Goal: Complete application form

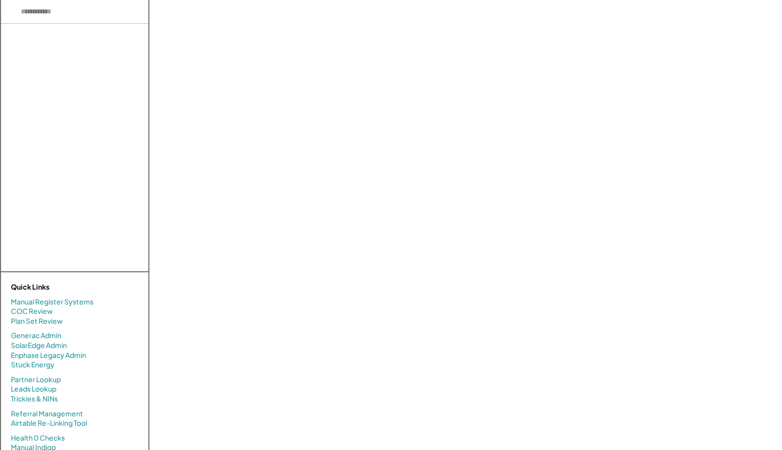
click at [83, 12] on input "input" at bounding box center [74, 12] width 147 height 24
paste input "**********"
drag, startPoint x: 47, startPoint y: 13, endPoint x: 202, endPoint y: 49, distance: 158.5
click at [202, 49] on div "There are no results. Quick Links Manual Register Systems COC Review Plan Set R…" at bounding box center [391, 274] width 782 height 549
drag, startPoint x: 67, startPoint y: 14, endPoint x: -30, endPoint y: -10, distance: 100.4
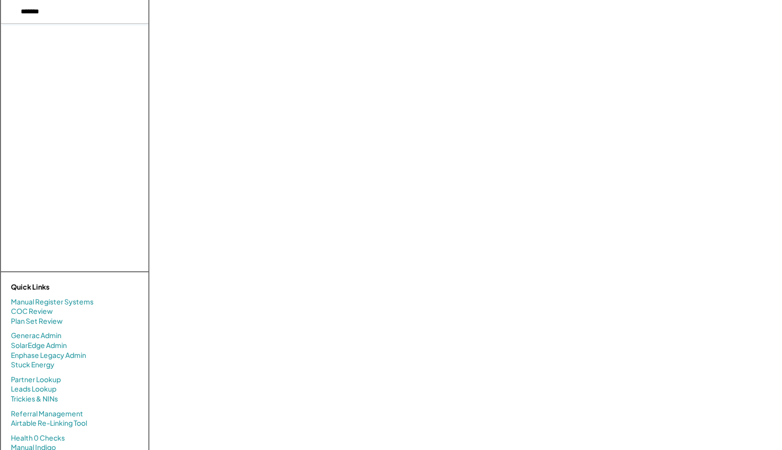
click at [0, 0] on html "There are no results. Quick Links Manual Register Systems COC Review Plan Set R…" at bounding box center [391, 225] width 782 height 450
type input "******"
click at [56, 14] on input "input" at bounding box center [74, 12] width 147 height 24
type input "******"
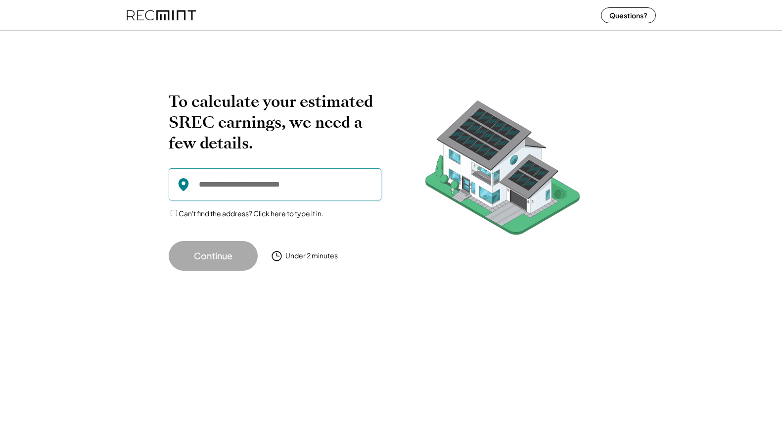
click at [225, 189] on input "input" at bounding box center [275, 184] width 213 height 32
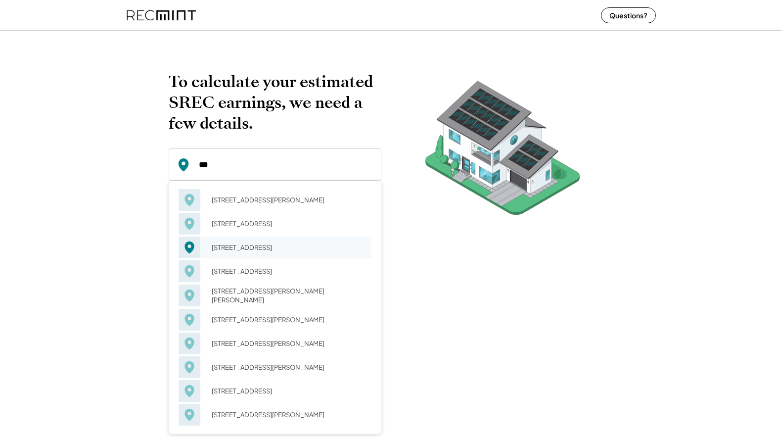
click at [203, 249] on div "234 Burnet St Charlottesville, VA 22902" at bounding box center [275, 247] width 193 height 22
click at [236, 247] on div "234 Burnet St Charlottesville, VA 22902" at bounding box center [288, 247] width 166 height 14
type input "**********"
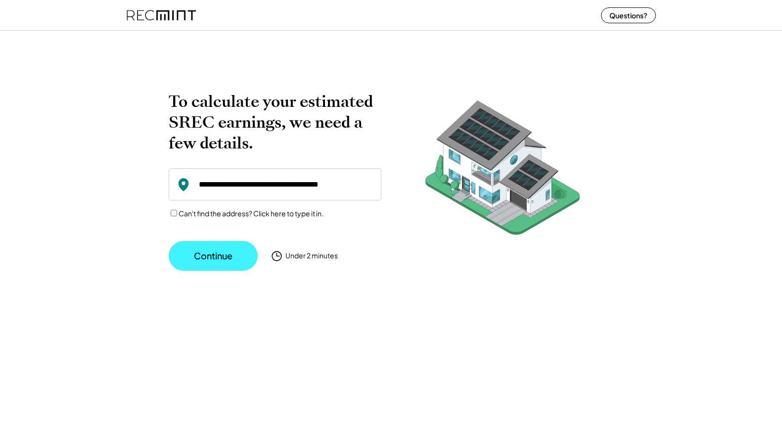
click at [211, 249] on button "Continue" at bounding box center [213, 256] width 89 height 30
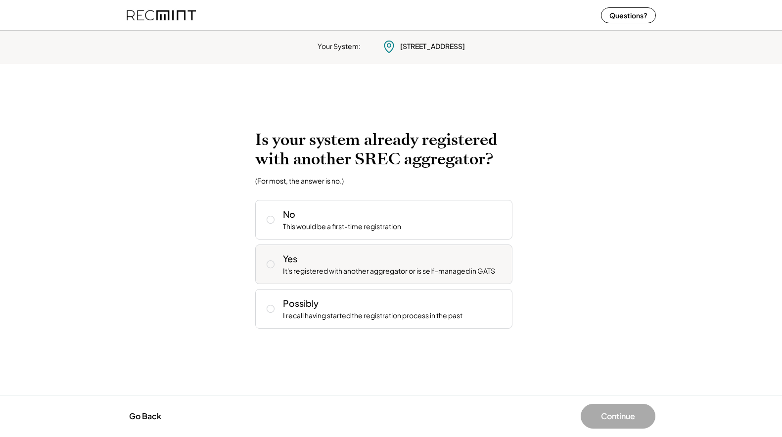
click at [289, 263] on div "Yes" at bounding box center [290, 258] width 14 height 12
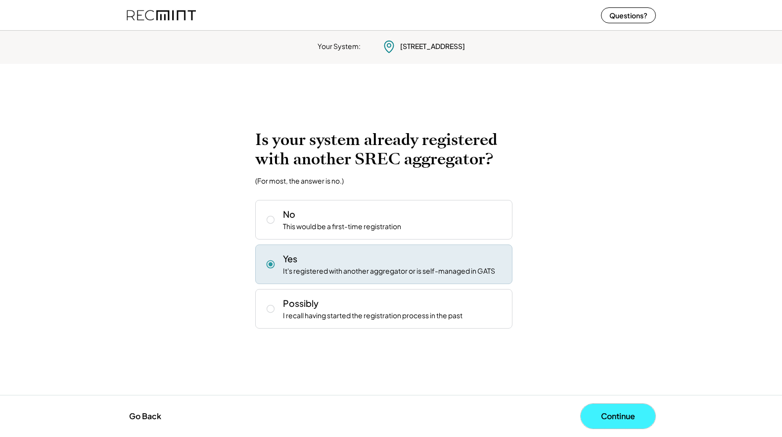
click at [605, 406] on button "Continue" at bounding box center [618, 416] width 75 height 25
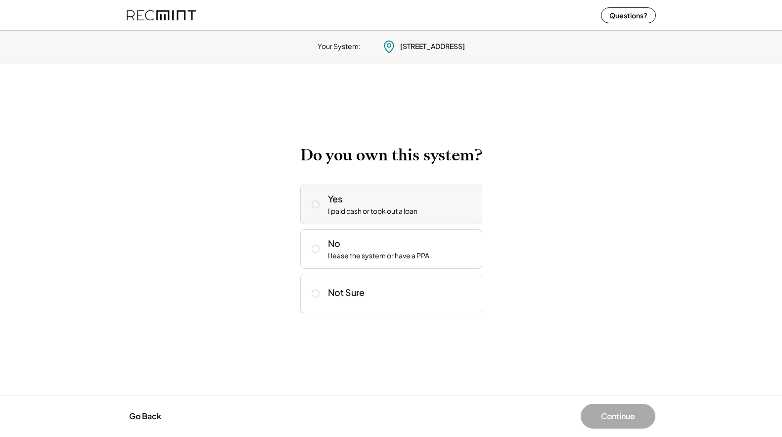
click at [349, 216] on div "Yes I paid cash or took out a loan" at bounding box center [391, 204] width 182 height 40
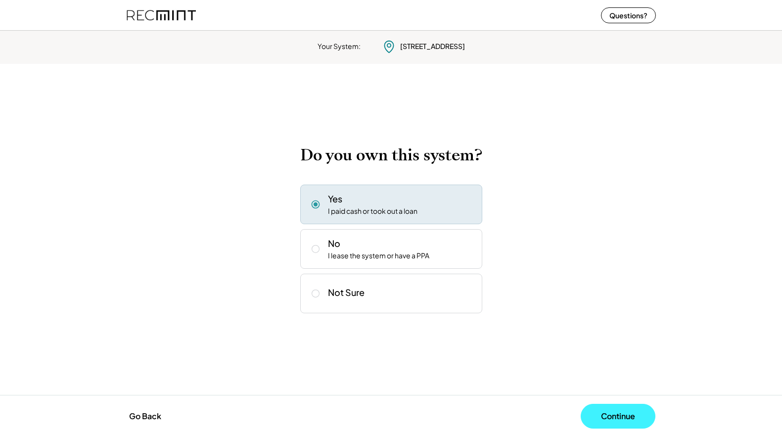
click at [609, 413] on button "Continue" at bounding box center [618, 416] width 75 height 25
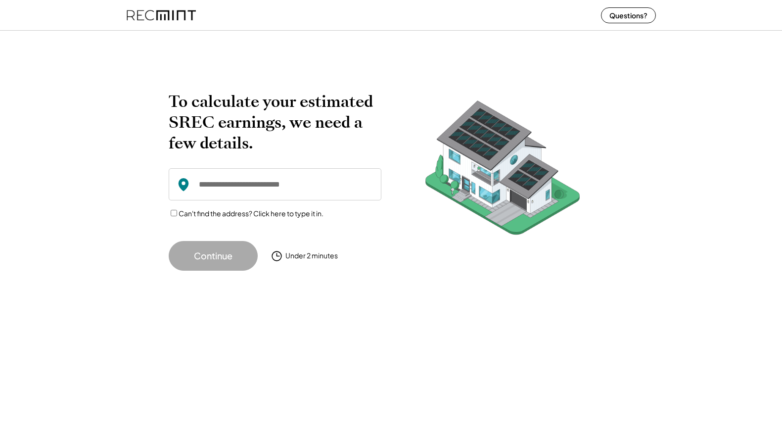
click at [263, 187] on input "input" at bounding box center [275, 184] width 213 height 32
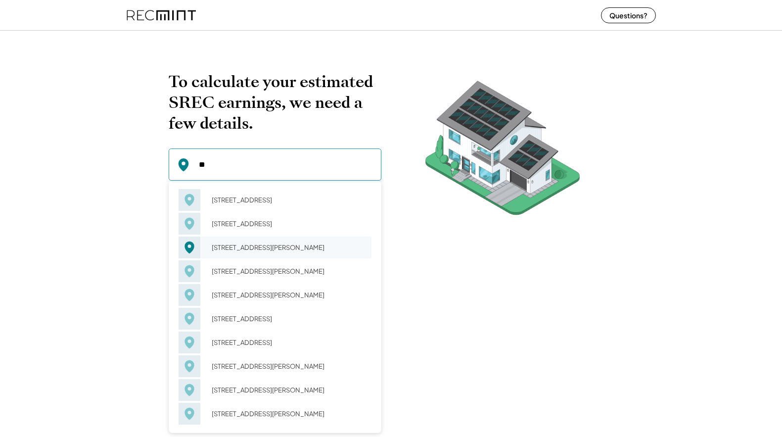
click at [235, 254] on div "97 Dabney Charlottesville, VA 22904" at bounding box center [288, 247] width 166 height 14
type input "**********"
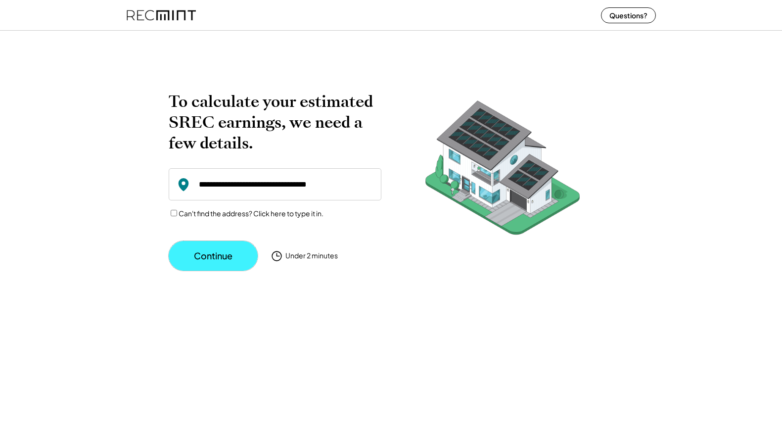
click at [201, 261] on button "Continue" at bounding box center [213, 256] width 89 height 30
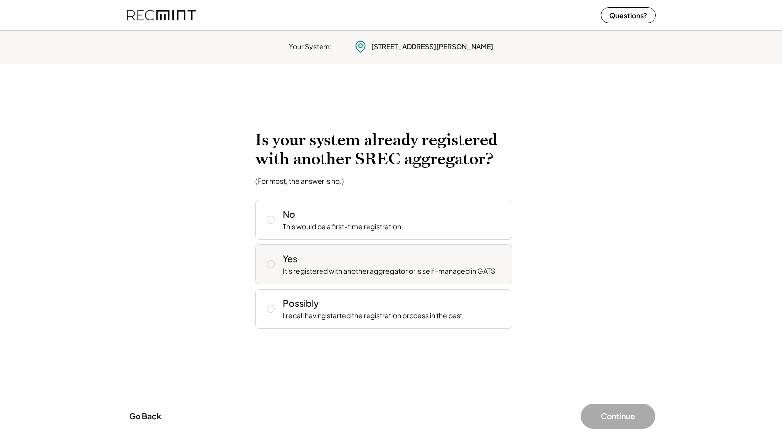
click at [329, 262] on div "Yes It's registered with another aggregator or is self-managed in GATS" at bounding box center [394, 264] width 222 height 24
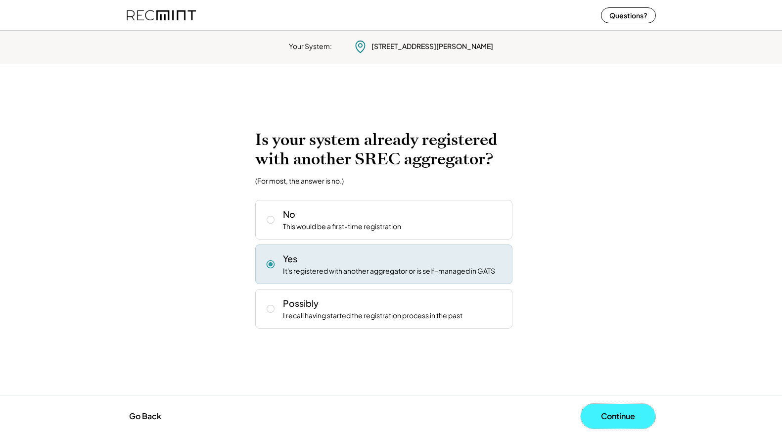
click at [612, 417] on button "Continue" at bounding box center [618, 416] width 75 height 25
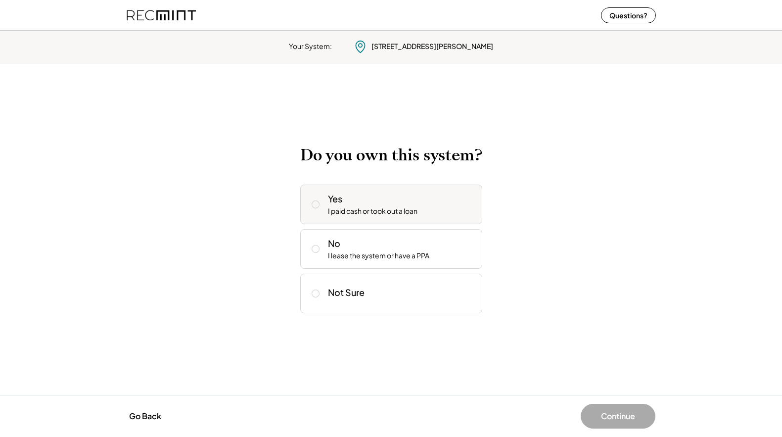
click at [361, 197] on div "Yes I paid cash or took out a loan" at bounding box center [401, 204] width 146 height 24
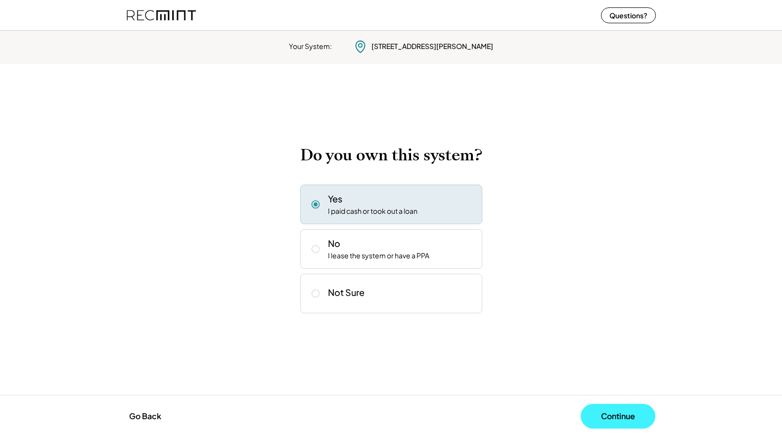
click at [610, 411] on button "Continue" at bounding box center [618, 416] width 75 height 25
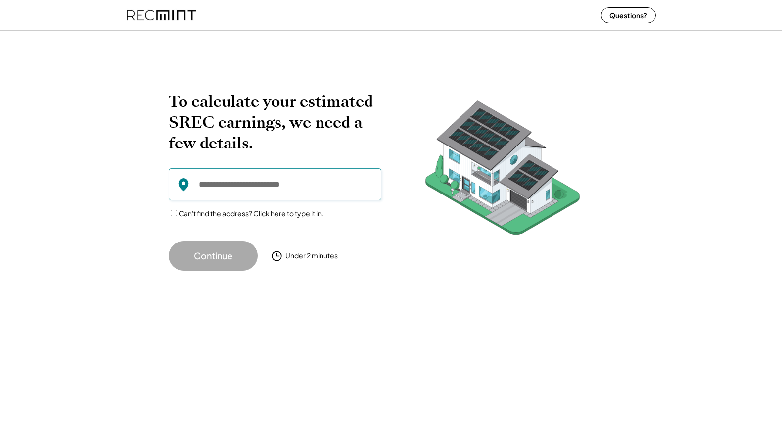
click at [306, 180] on input "input" at bounding box center [275, 184] width 213 height 32
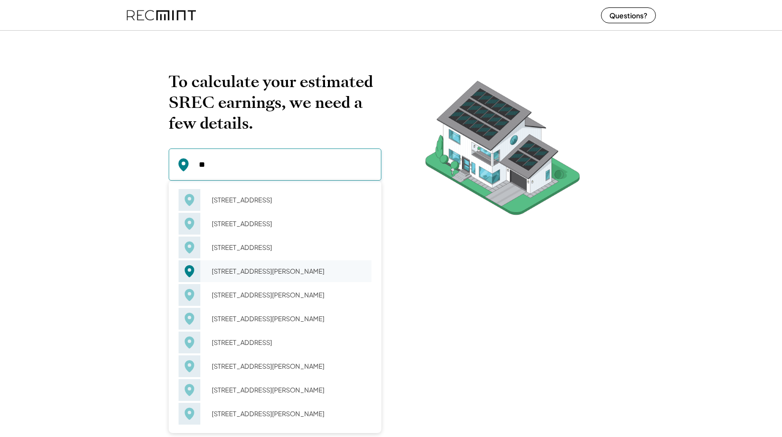
click at [345, 269] on div "98 Dabney Charlottesville, VA 22904" at bounding box center [288, 271] width 166 height 14
type input "**********"
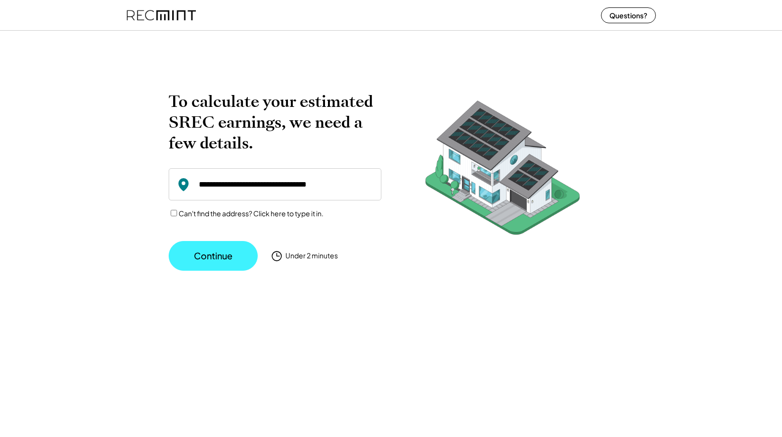
click at [239, 252] on button "Continue" at bounding box center [213, 256] width 89 height 30
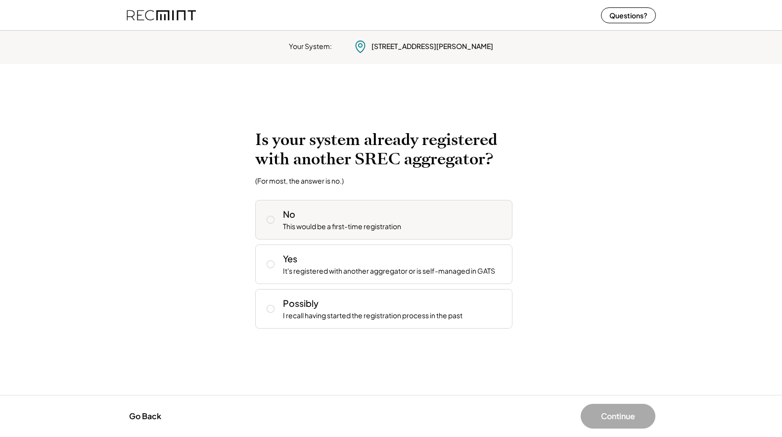
click at [351, 230] on div "This would be a first-time registration" at bounding box center [342, 227] width 118 height 10
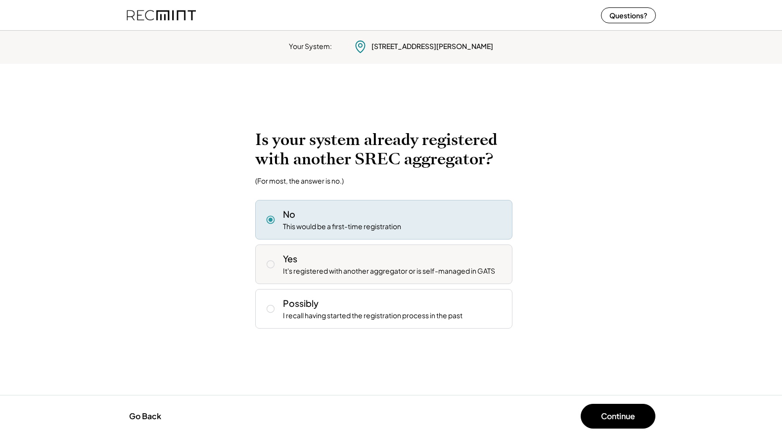
click at [434, 260] on div "Yes It's registered with another aggregator or is self-managed in GATS" at bounding box center [394, 264] width 222 height 24
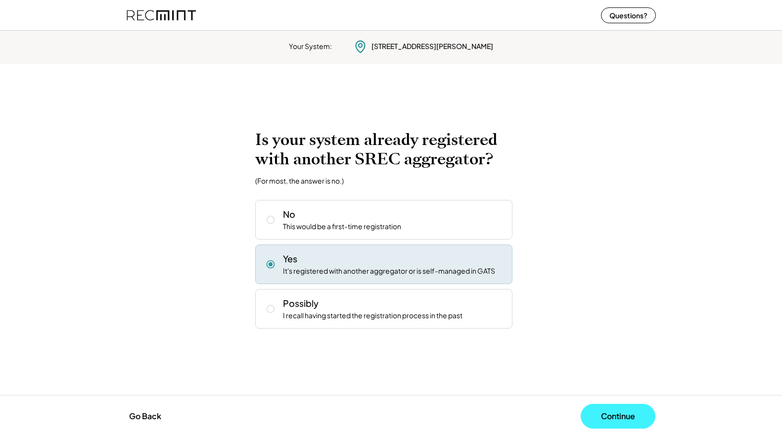
click at [604, 409] on button "Continue" at bounding box center [618, 416] width 75 height 25
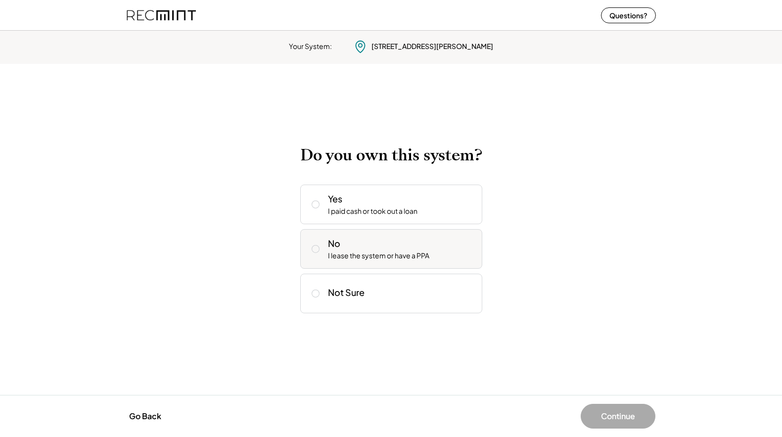
click at [370, 241] on div "No I lease the system or have a PPA" at bounding box center [401, 249] width 146 height 24
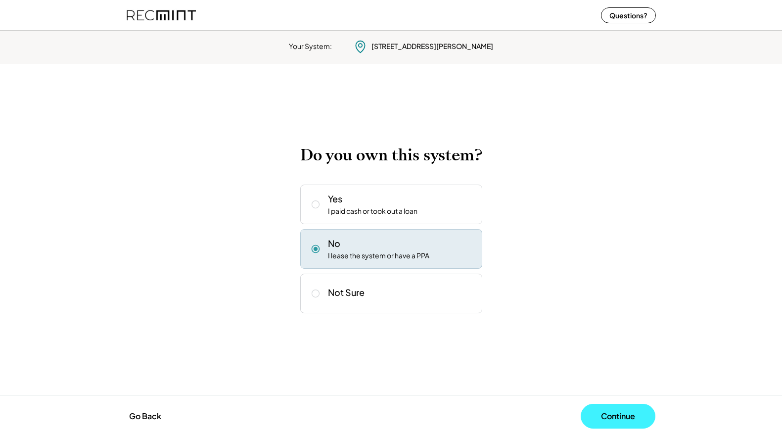
click at [612, 414] on button "Continue" at bounding box center [618, 416] width 75 height 25
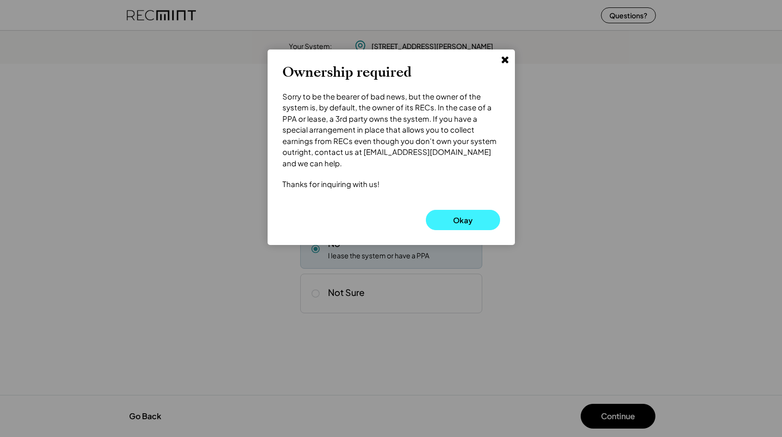
click at [458, 215] on button "Okay" at bounding box center [463, 220] width 74 height 20
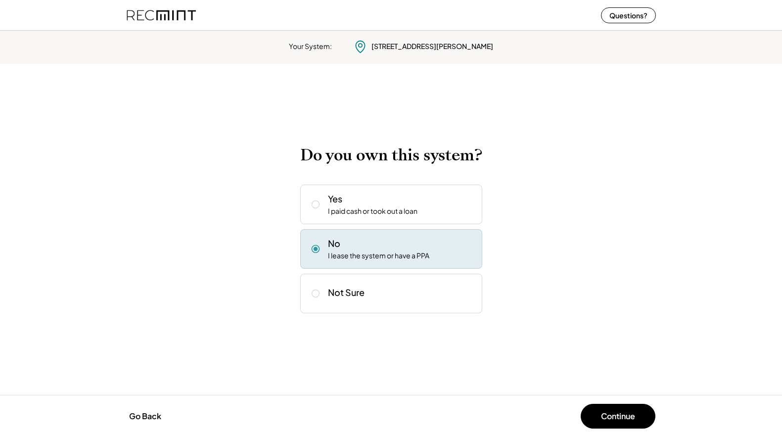
click at [407, 200] on div "Yes I paid cash or took out a loan" at bounding box center [401, 204] width 146 height 24
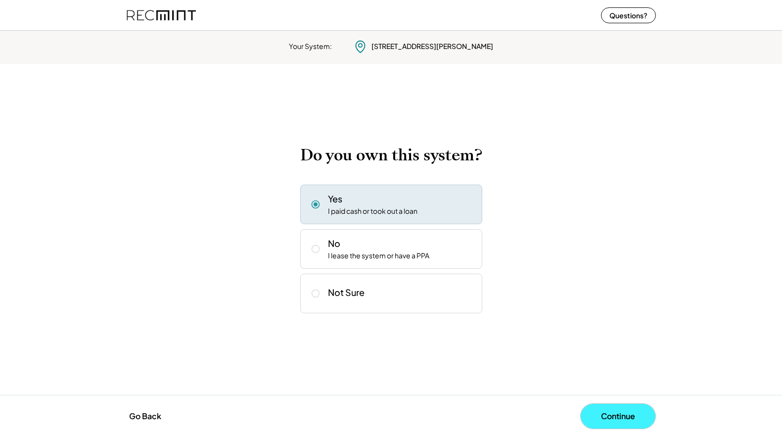
click at [600, 407] on button "Continue" at bounding box center [618, 416] width 75 height 25
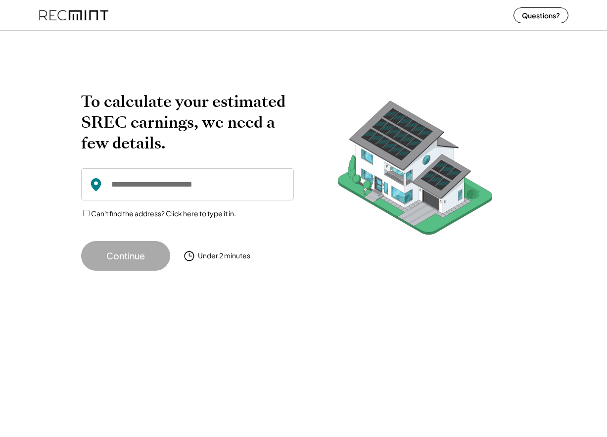
click at [157, 195] on input "input" at bounding box center [187, 184] width 213 height 32
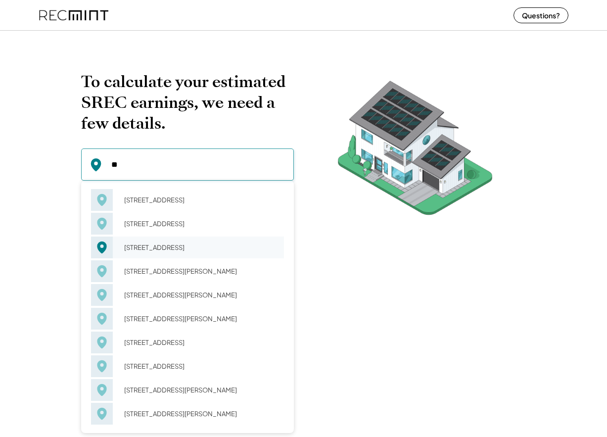
click at [183, 254] on div "[STREET_ADDRESS]" at bounding box center [201, 247] width 166 height 14
type input "**********"
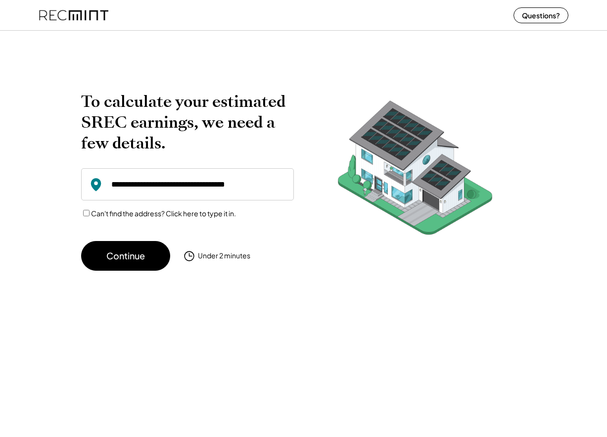
click at [116, 273] on div "To calculate your estimated SREC earnings, we need a few details. [STREET_ADDRE…" at bounding box center [303, 163] width 607 height 234
click at [125, 251] on button "Continue" at bounding box center [125, 256] width 89 height 30
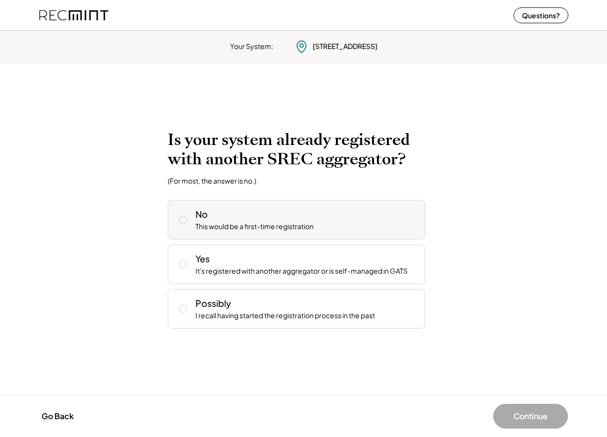
click at [216, 227] on div "This would be a first-time registration" at bounding box center [254, 227] width 118 height 10
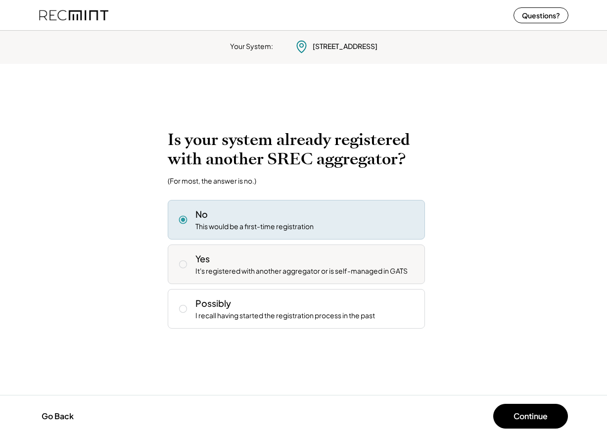
click at [227, 266] on div "It's registered with another aggregator or is self-managed in GATS" at bounding box center [301, 271] width 212 height 10
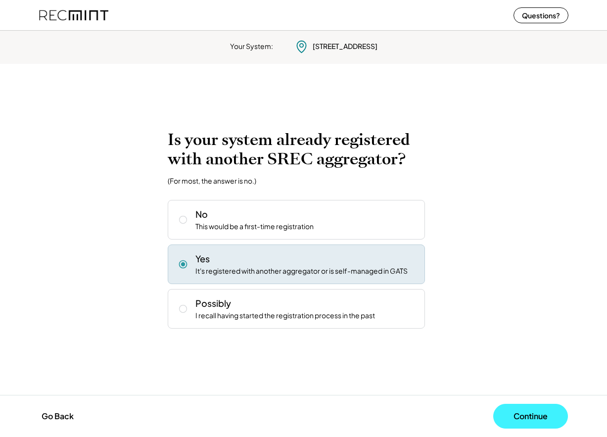
click at [512, 414] on button "Continue" at bounding box center [530, 416] width 75 height 25
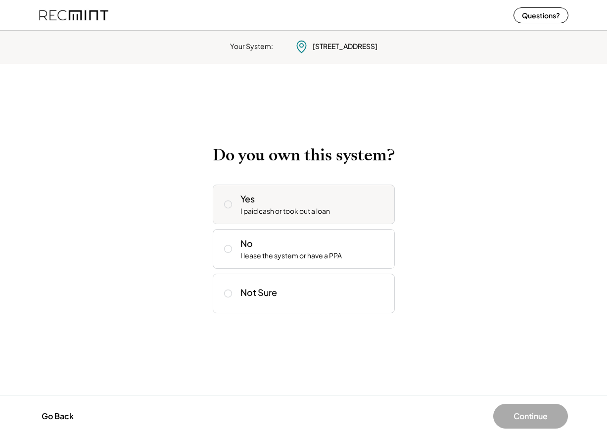
click at [291, 201] on div "Yes I paid cash or took out a loan" at bounding box center [313, 204] width 146 height 24
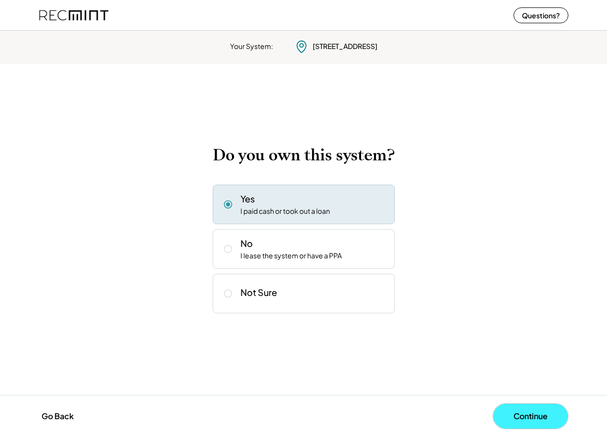
click at [516, 421] on button "Continue" at bounding box center [530, 416] width 75 height 25
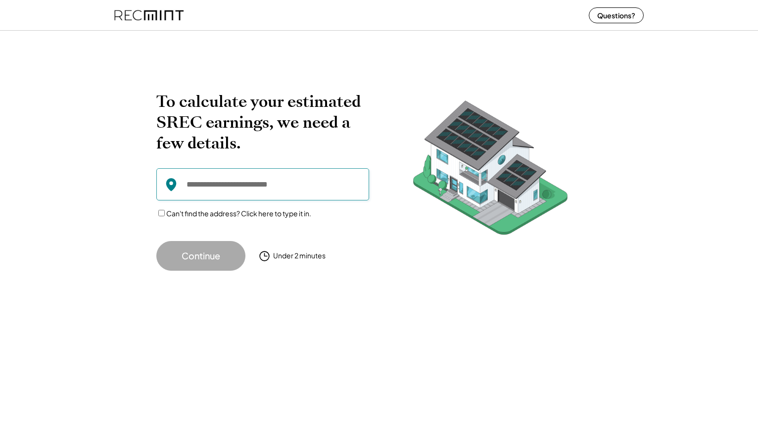
click at [235, 178] on input "input" at bounding box center [262, 184] width 213 height 32
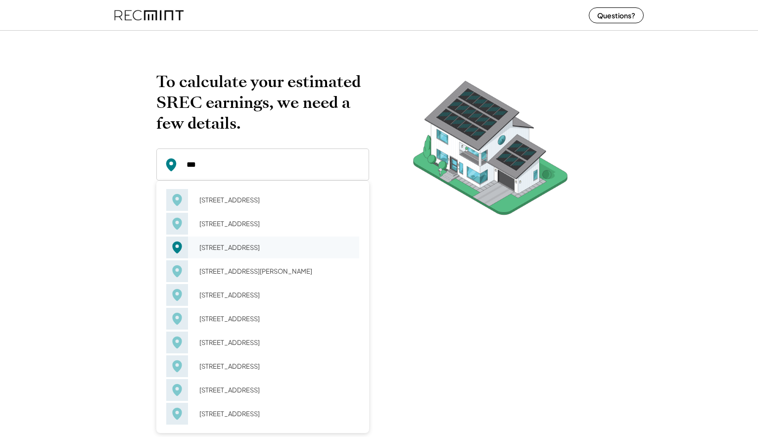
click at [208, 248] on div "[STREET_ADDRESS]" at bounding box center [276, 247] width 166 height 14
type input "**********"
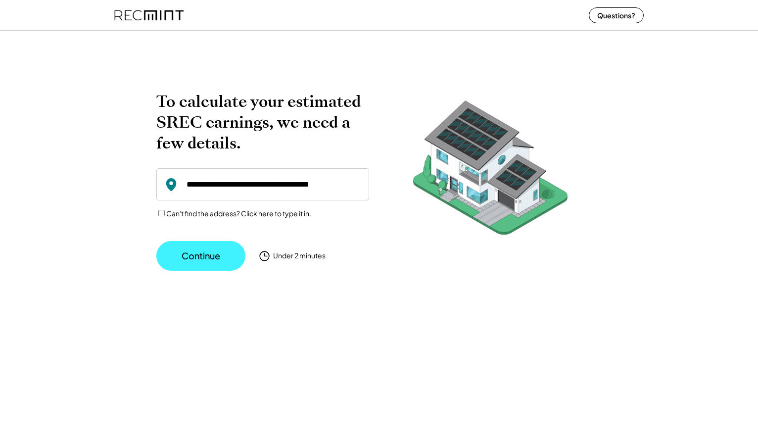
click at [194, 261] on button "Continue" at bounding box center [200, 256] width 89 height 30
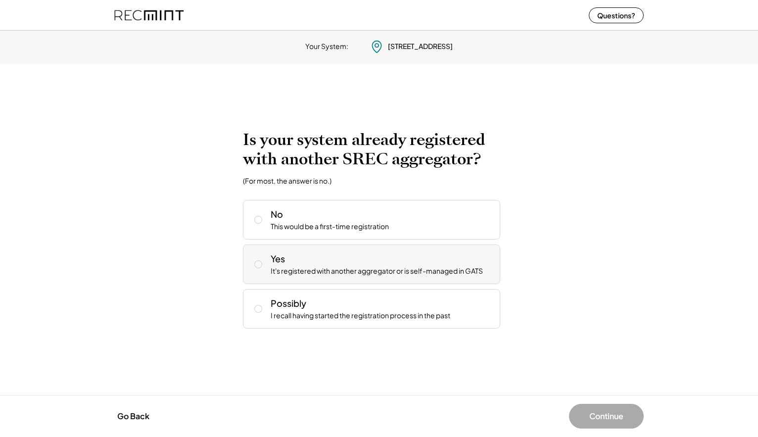
click at [300, 249] on div "Yes It's registered with another aggregator or is self-managed in GATS" at bounding box center [371, 264] width 257 height 40
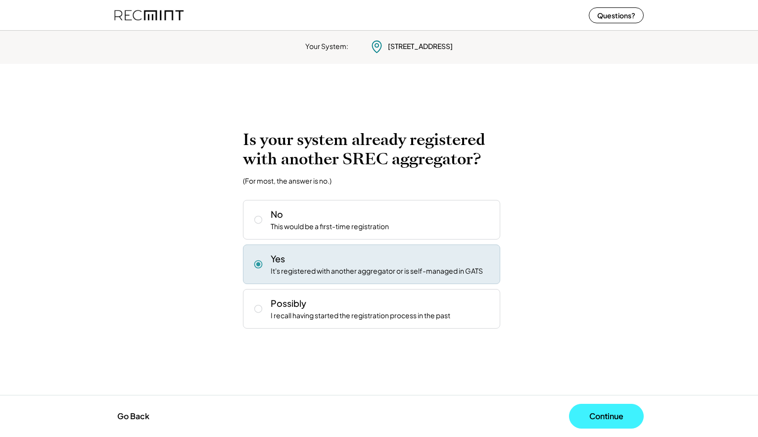
click at [600, 414] on button "Continue" at bounding box center [606, 416] width 75 height 25
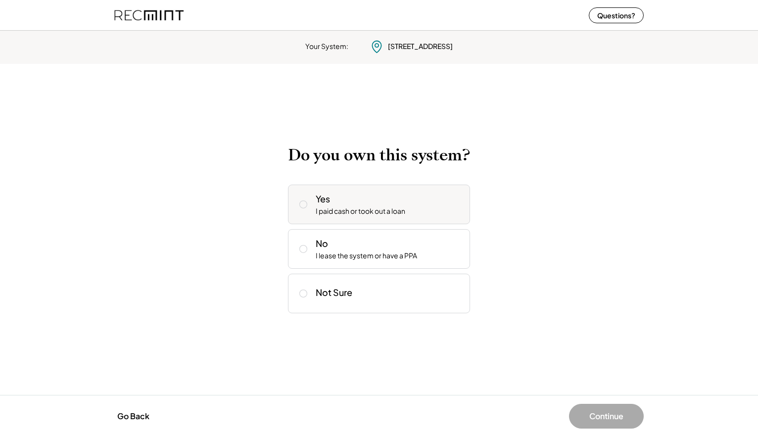
click at [372, 201] on div "Yes I paid cash or took out a loan" at bounding box center [389, 204] width 146 height 24
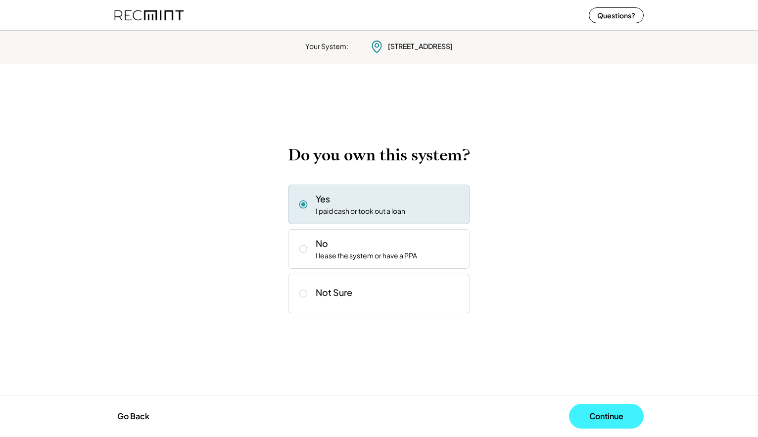
click at [598, 419] on button "Continue" at bounding box center [606, 416] width 75 height 25
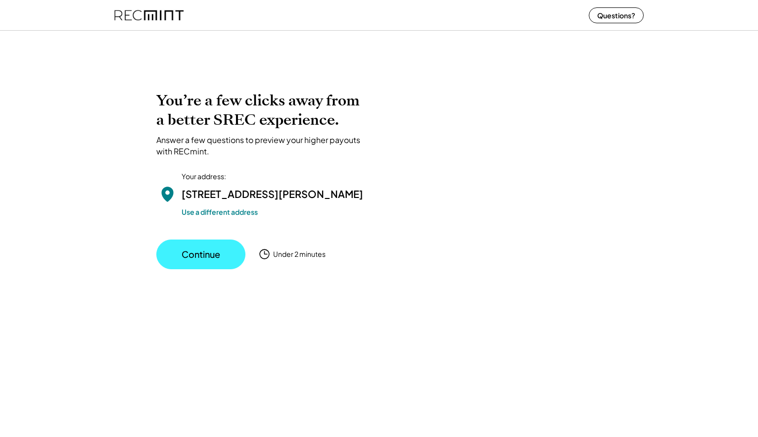
click at [212, 269] on button "Continue" at bounding box center [200, 254] width 89 height 30
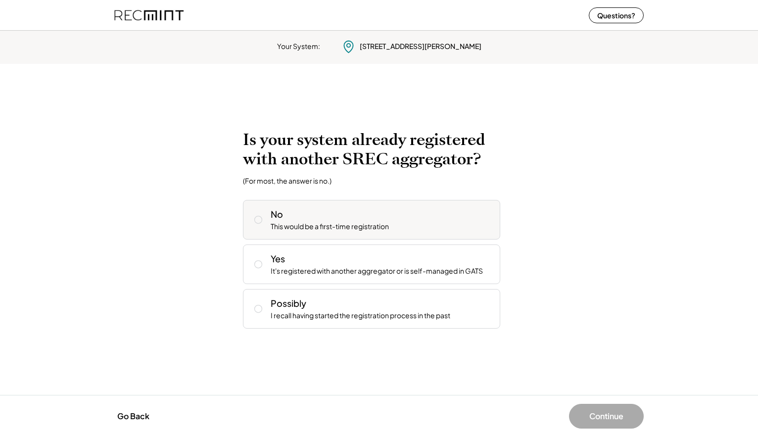
click at [294, 228] on div "This would be a first-time registration" at bounding box center [330, 227] width 118 height 10
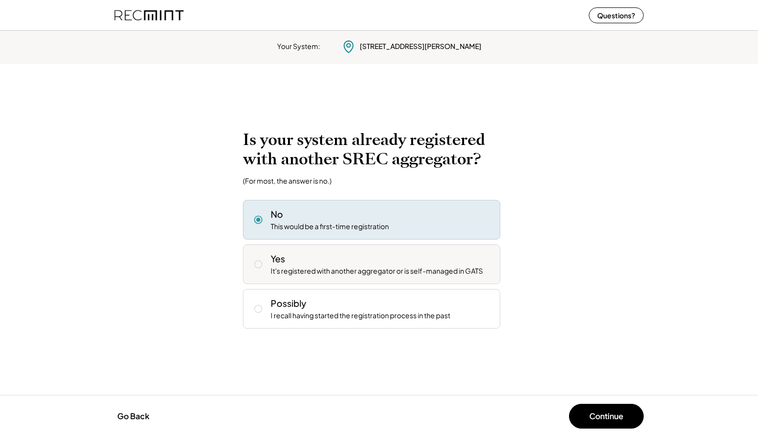
click at [409, 263] on div "Yes It's registered with another aggregator or is self-managed in GATS" at bounding box center [382, 264] width 222 height 24
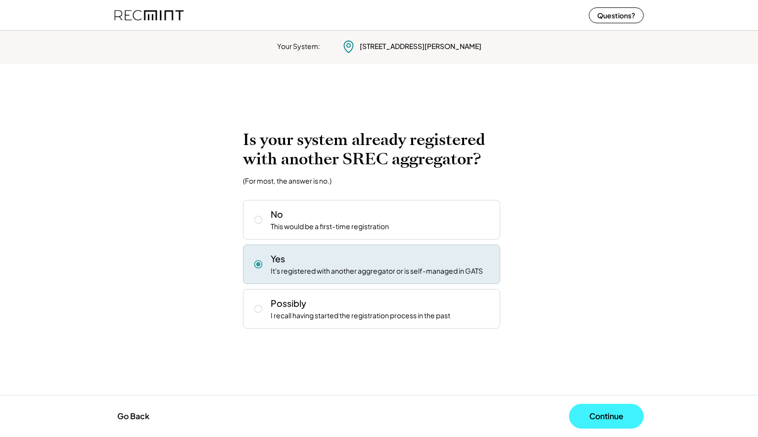
click at [584, 415] on button "Continue" at bounding box center [606, 416] width 75 height 25
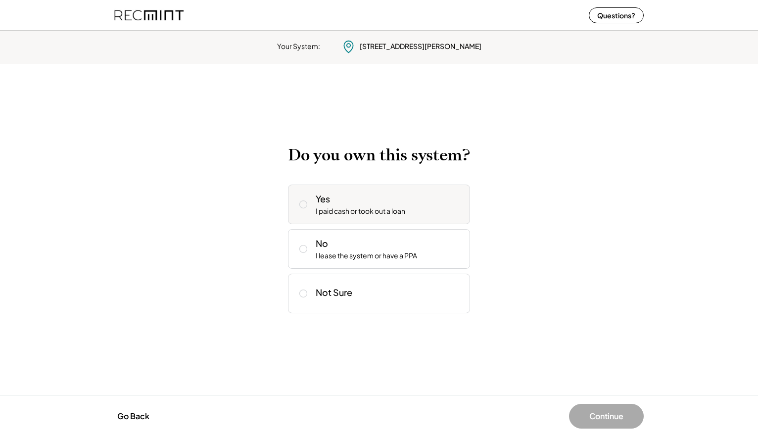
click at [346, 205] on div "Yes I paid cash or took out a loan" at bounding box center [389, 204] width 146 height 24
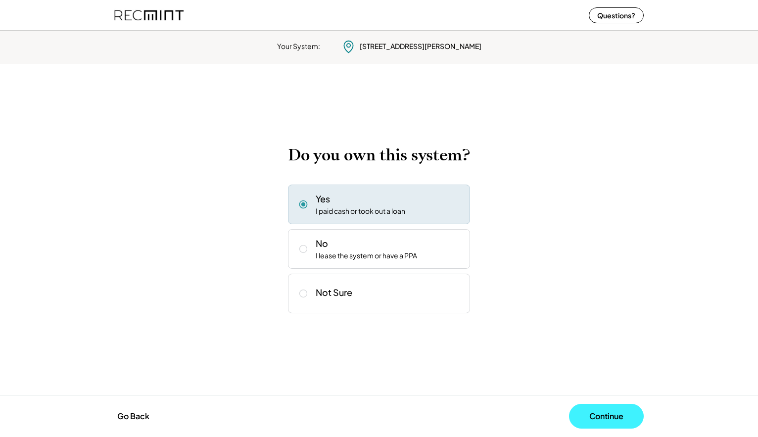
click at [595, 408] on button "Continue" at bounding box center [606, 416] width 75 height 25
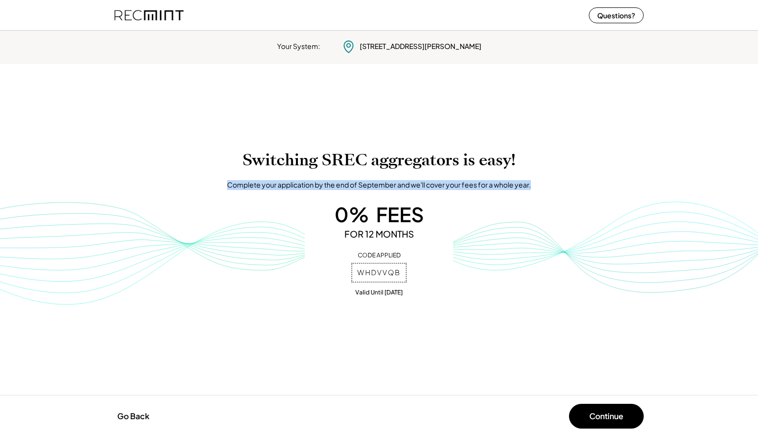
drag, startPoint x: 533, startPoint y: 186, endPoint x: 195, endPoint y: 183, distance: 337.8
click at [195, 183] on div "Complete your application by the end of September and we'll cover your fees for…" at bounding box center [379, 185] width 758 height 10
copy div "Complete your application by the end of September and we'll cover your fees for…"
